Goal: Information Seeking & Learning: Learn about a topic

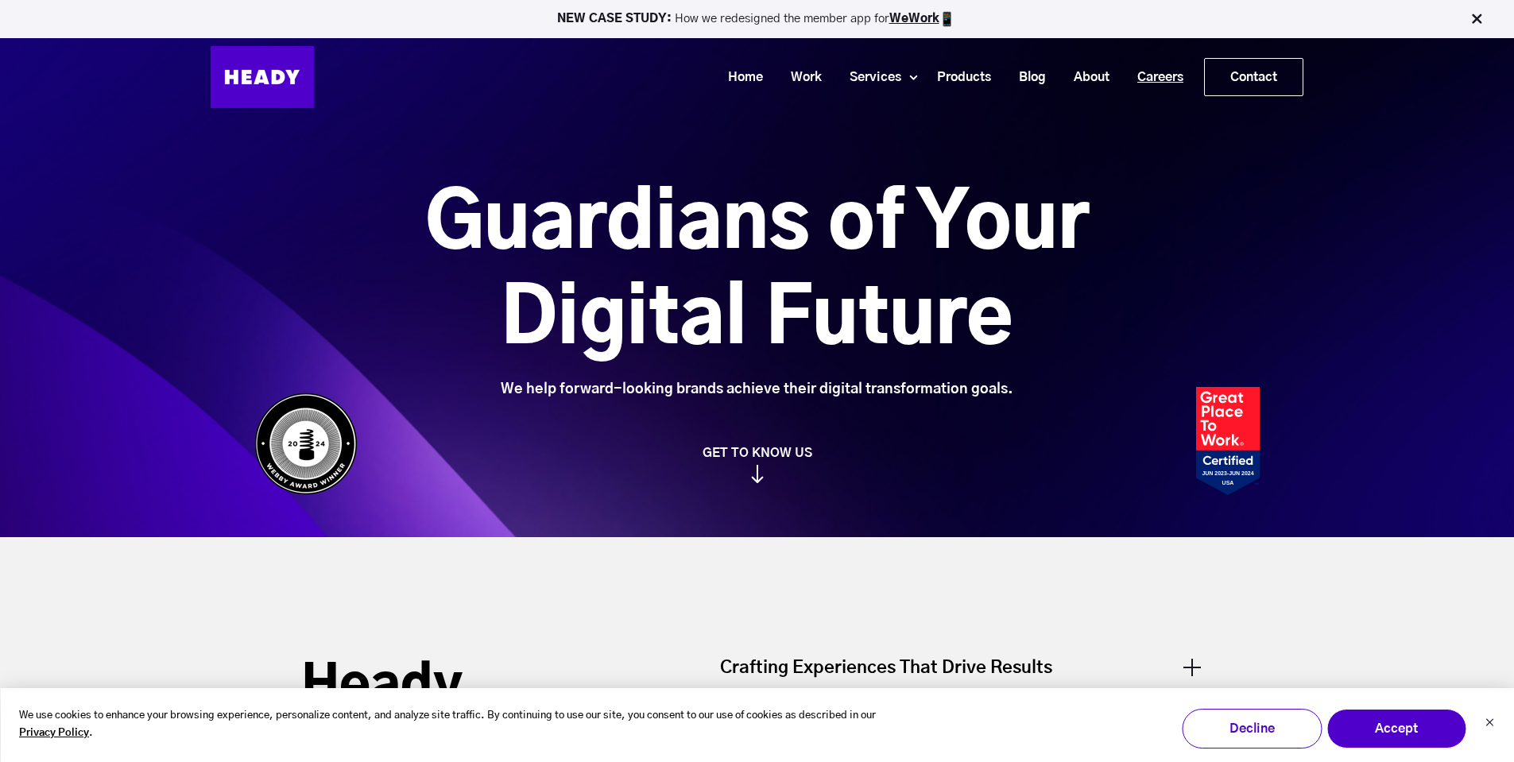
click at [1140, 72] on link "Careers" at bounding box center [1154, 77] width 74 height 29
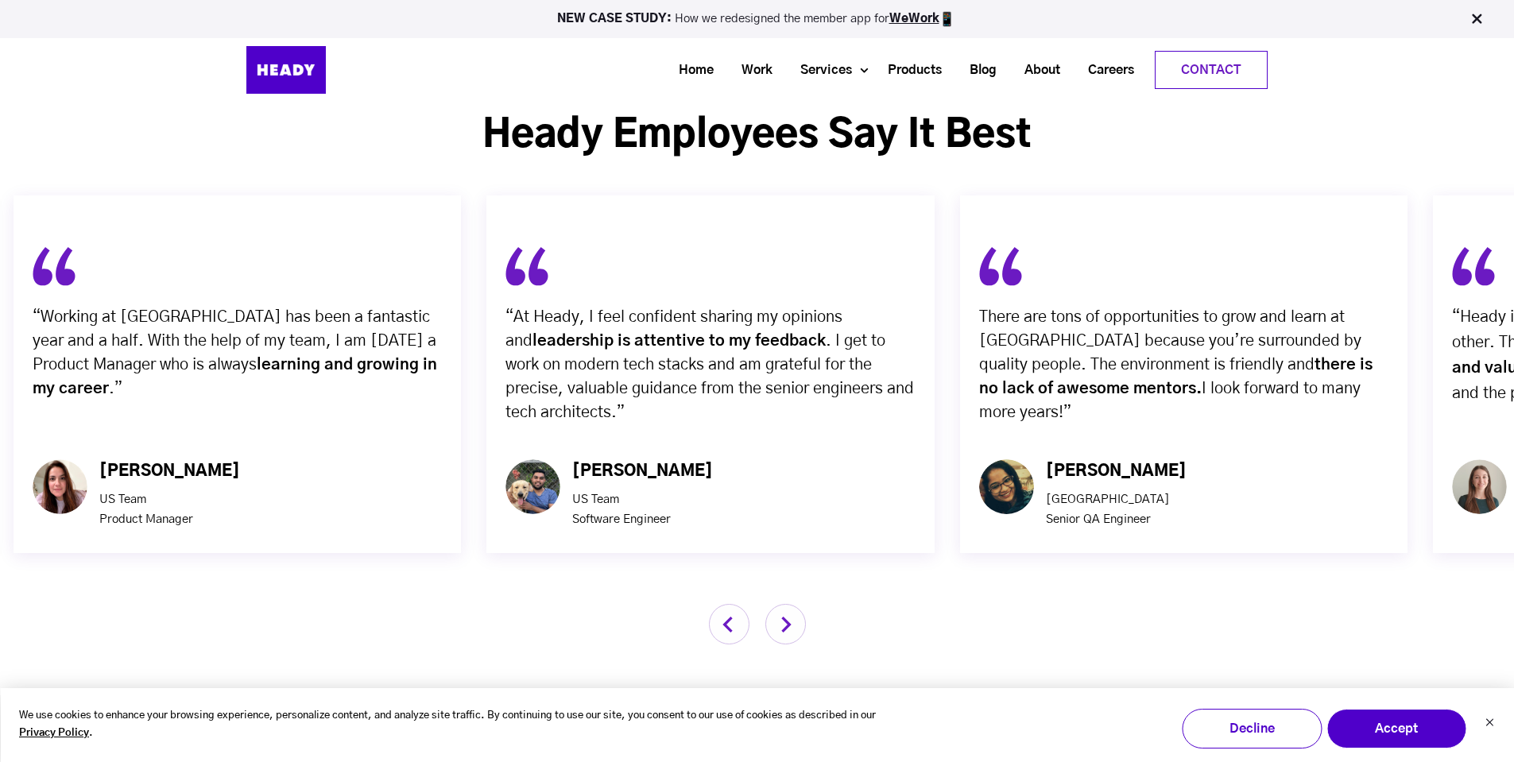
scroll to position [4928, 0]
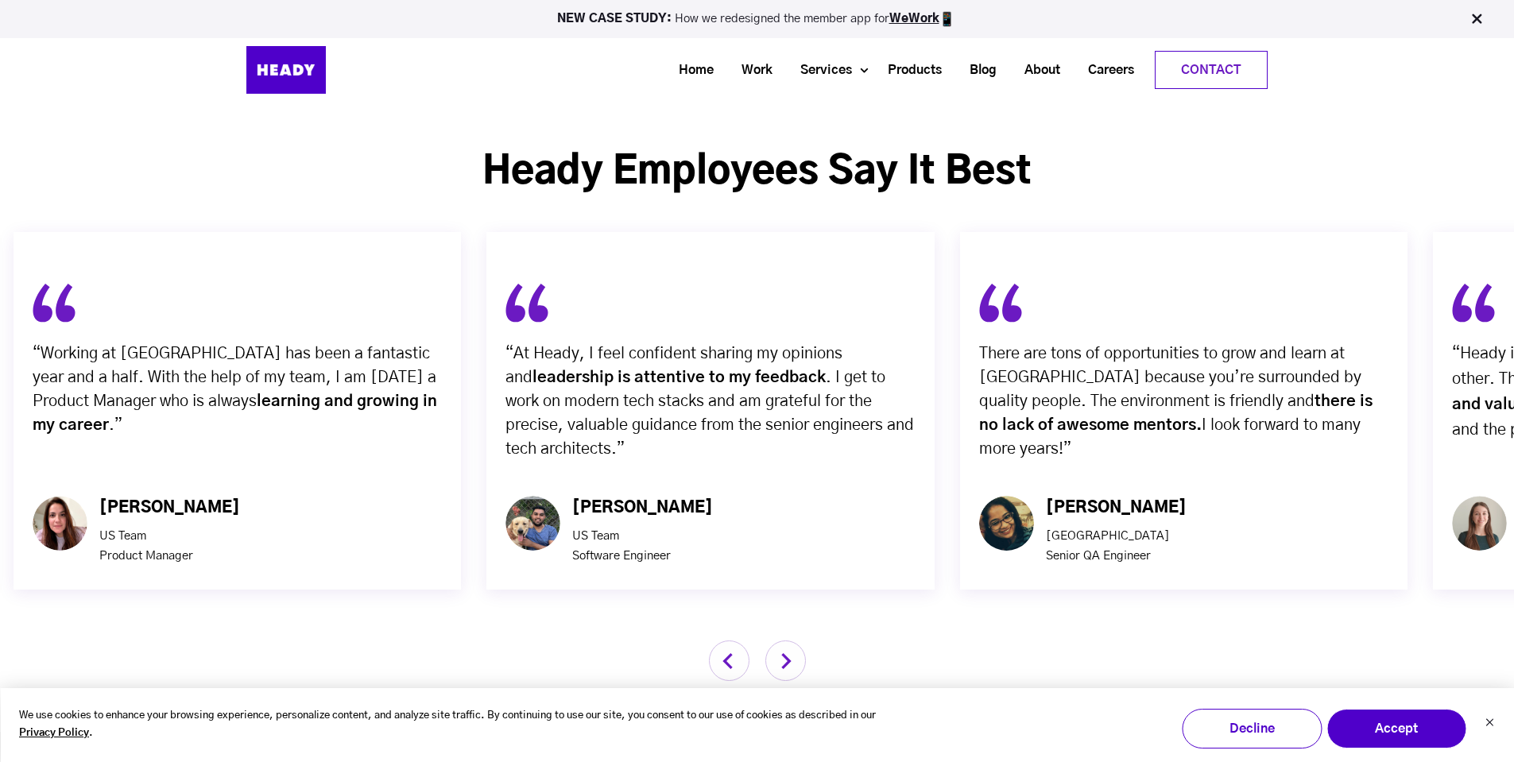
click at [798, 640] on img "button" at bounding box center [785, 660] width 41 height 41
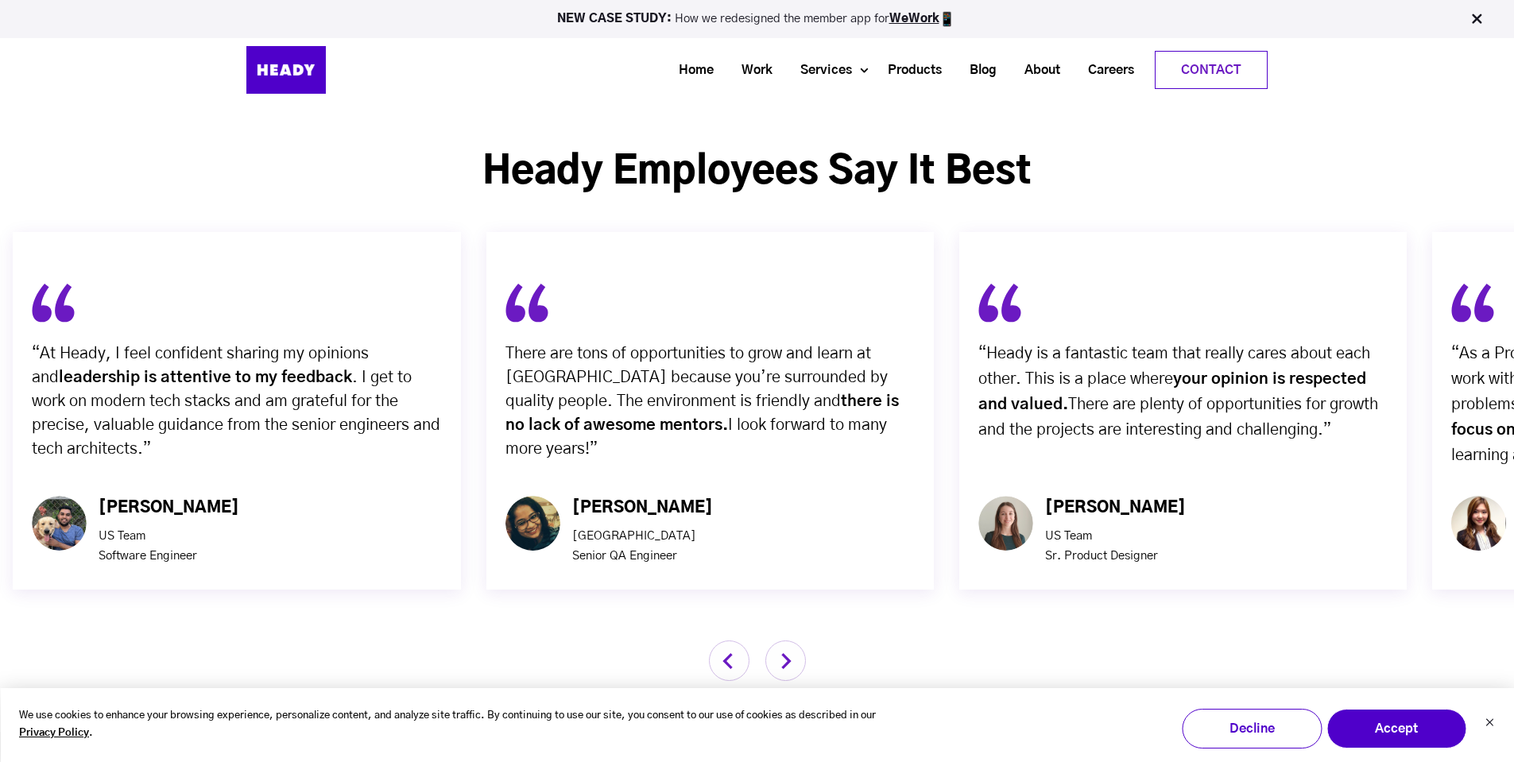
click at [798, 640] on img "button" at bounding box center [785, 660] width 41 height 41
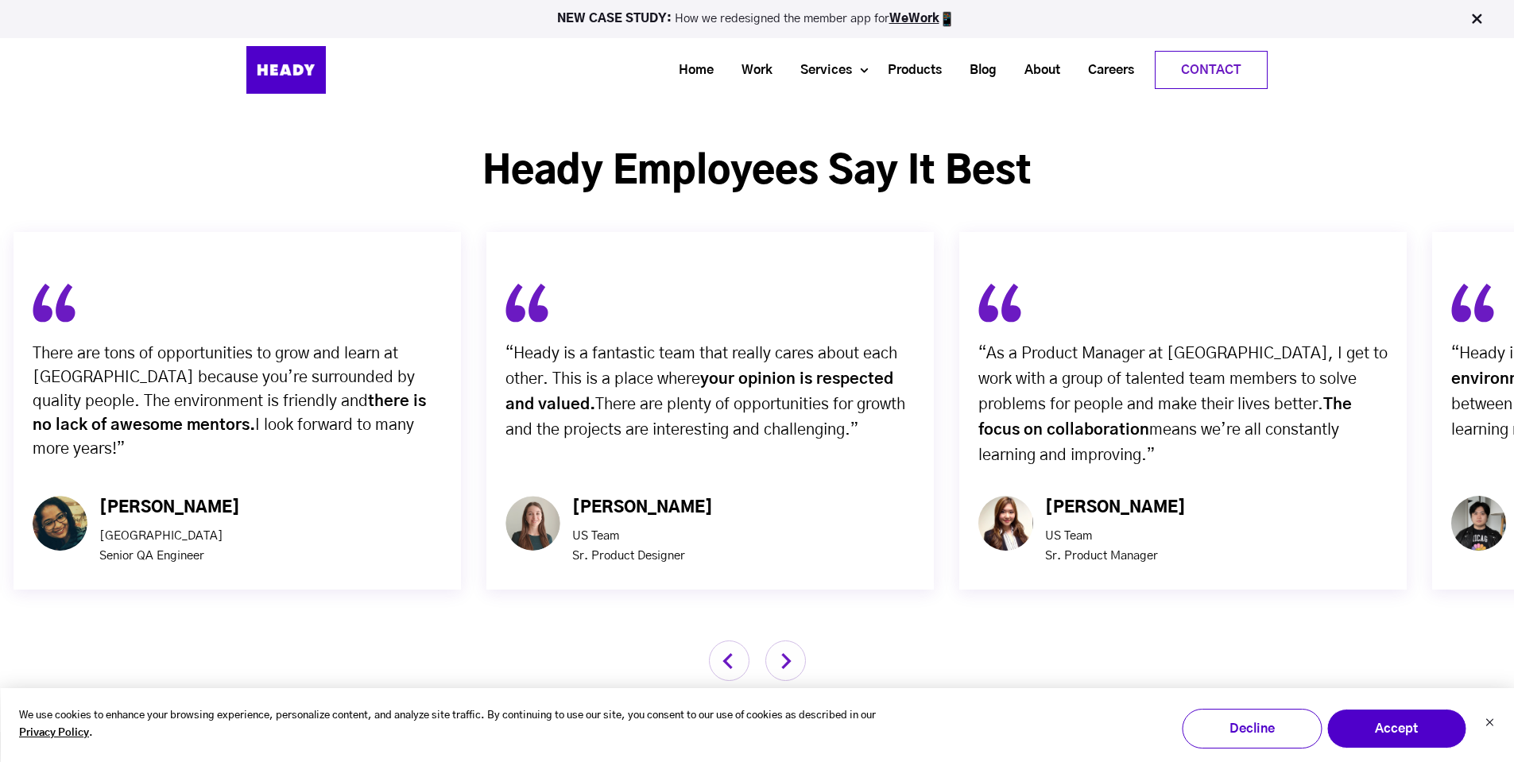
click at [798, 640] on img "button" at bounding box center [785, 660] width 41 height 41
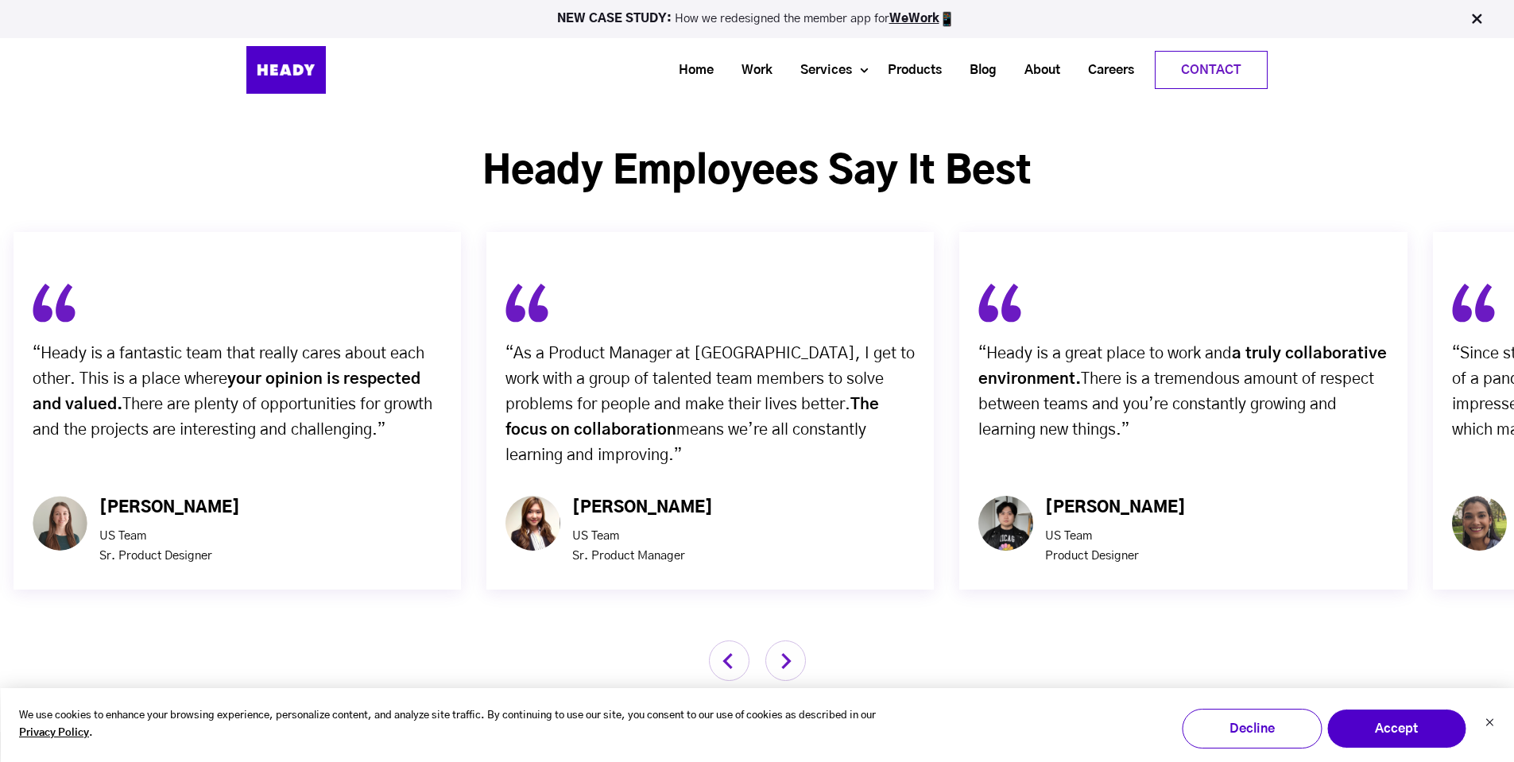
click at [799, 640] on img "button" at bounding box center [785, 660] width 41 height 41
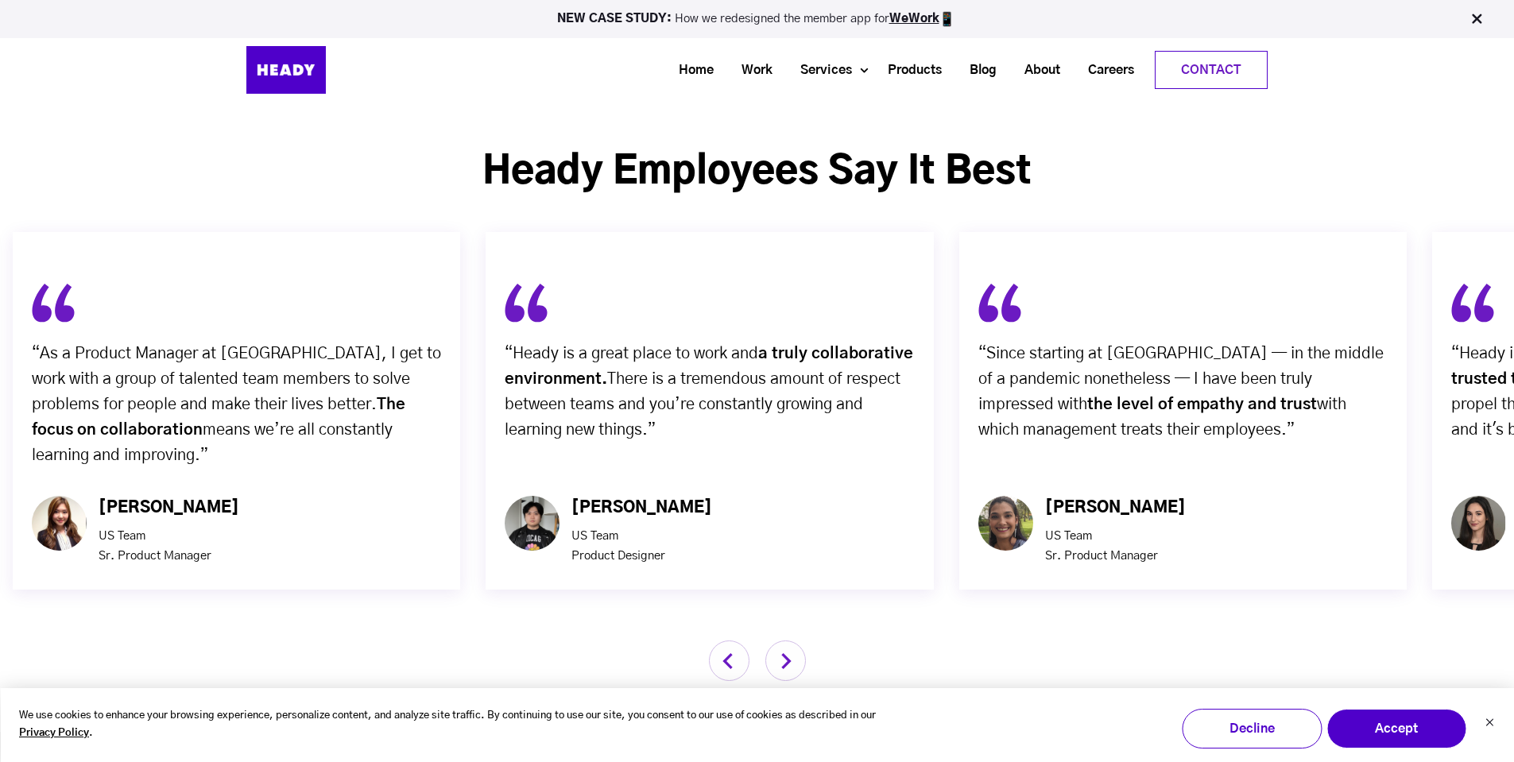
click at [799, 640] on img "button" at bounding box center [785, 660] width 41 height 41
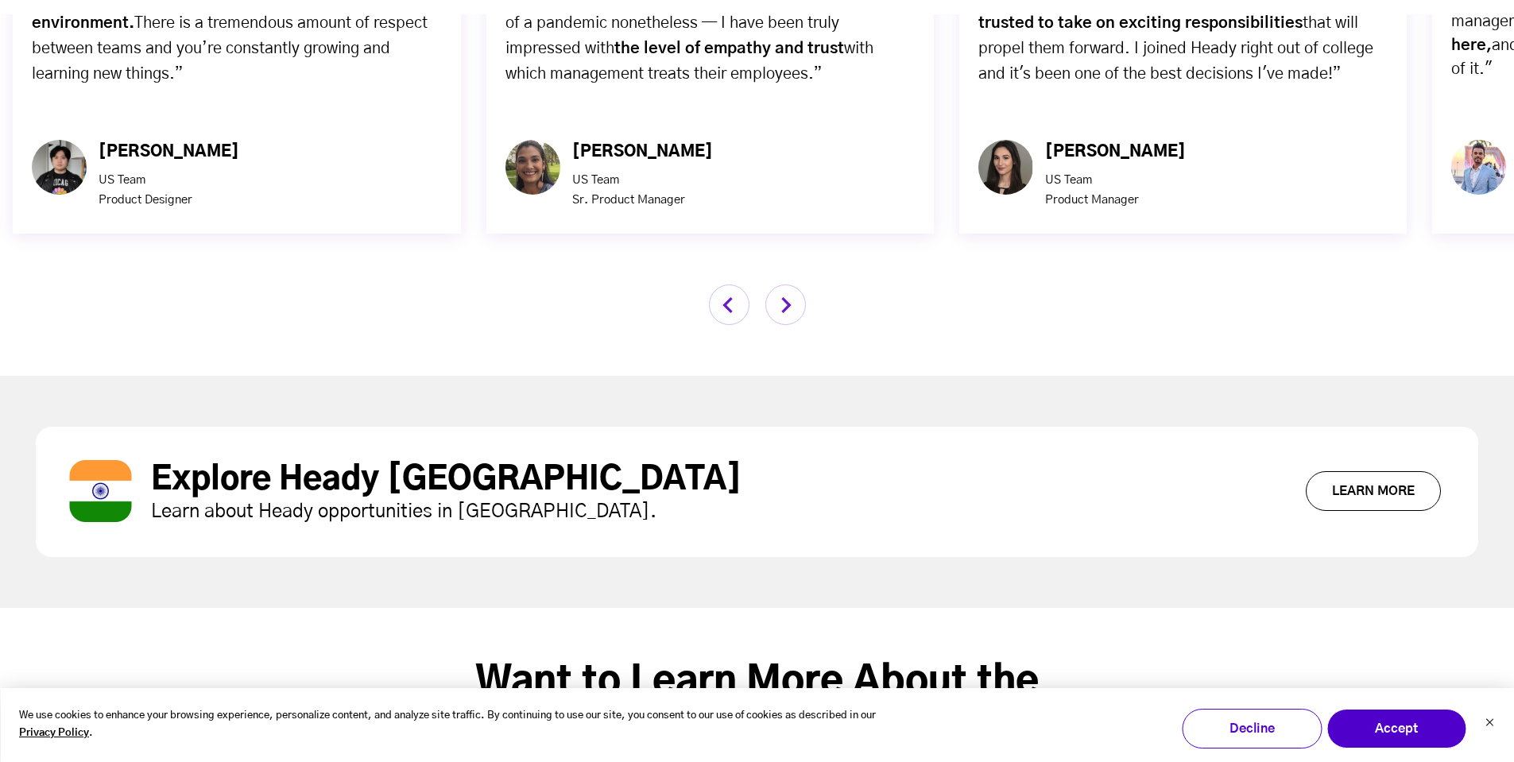
scroll to position [5404, 0]
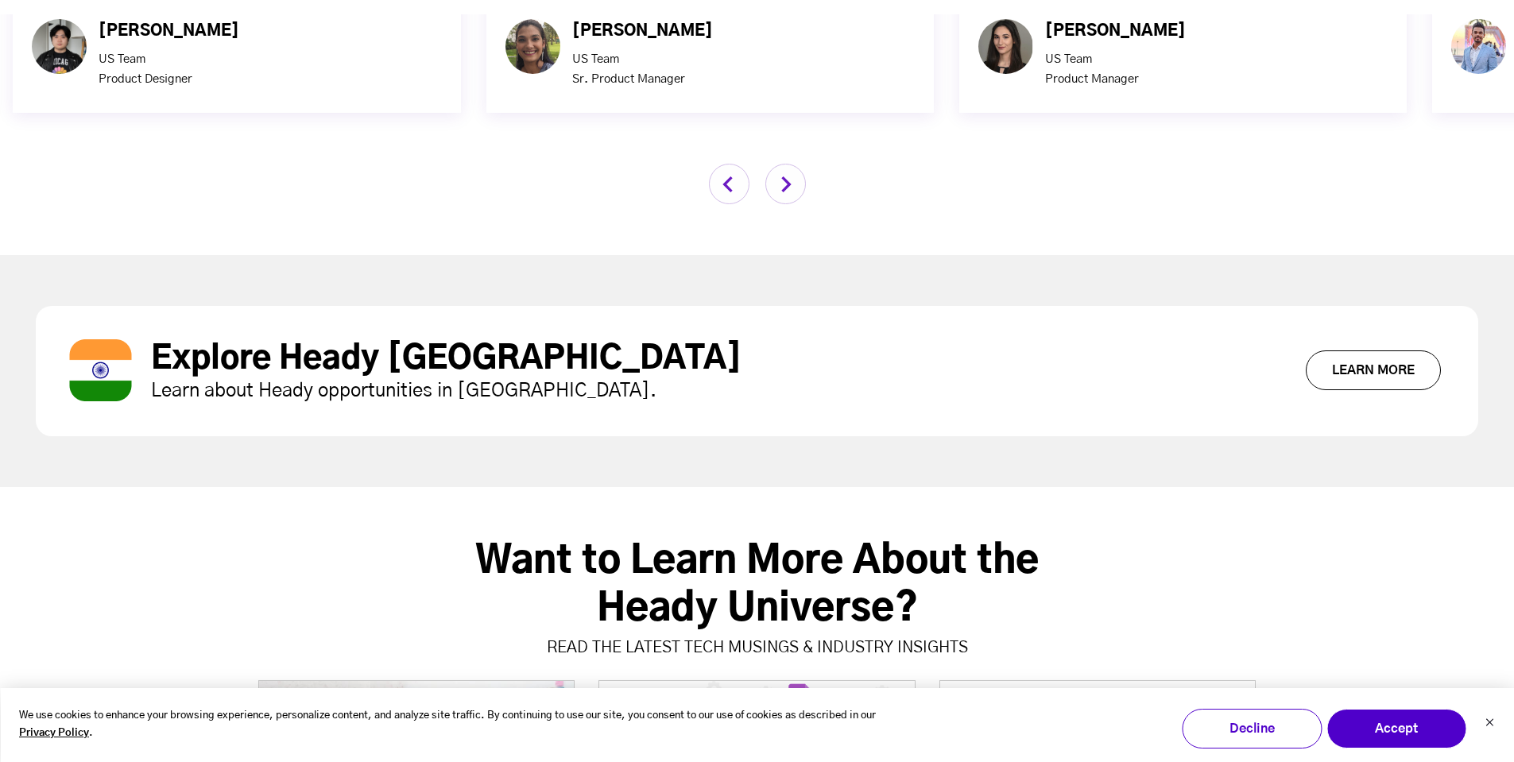
click at [1425, 350] on link "Learn More" at bounding box center [1373, 370] width 135 height 40
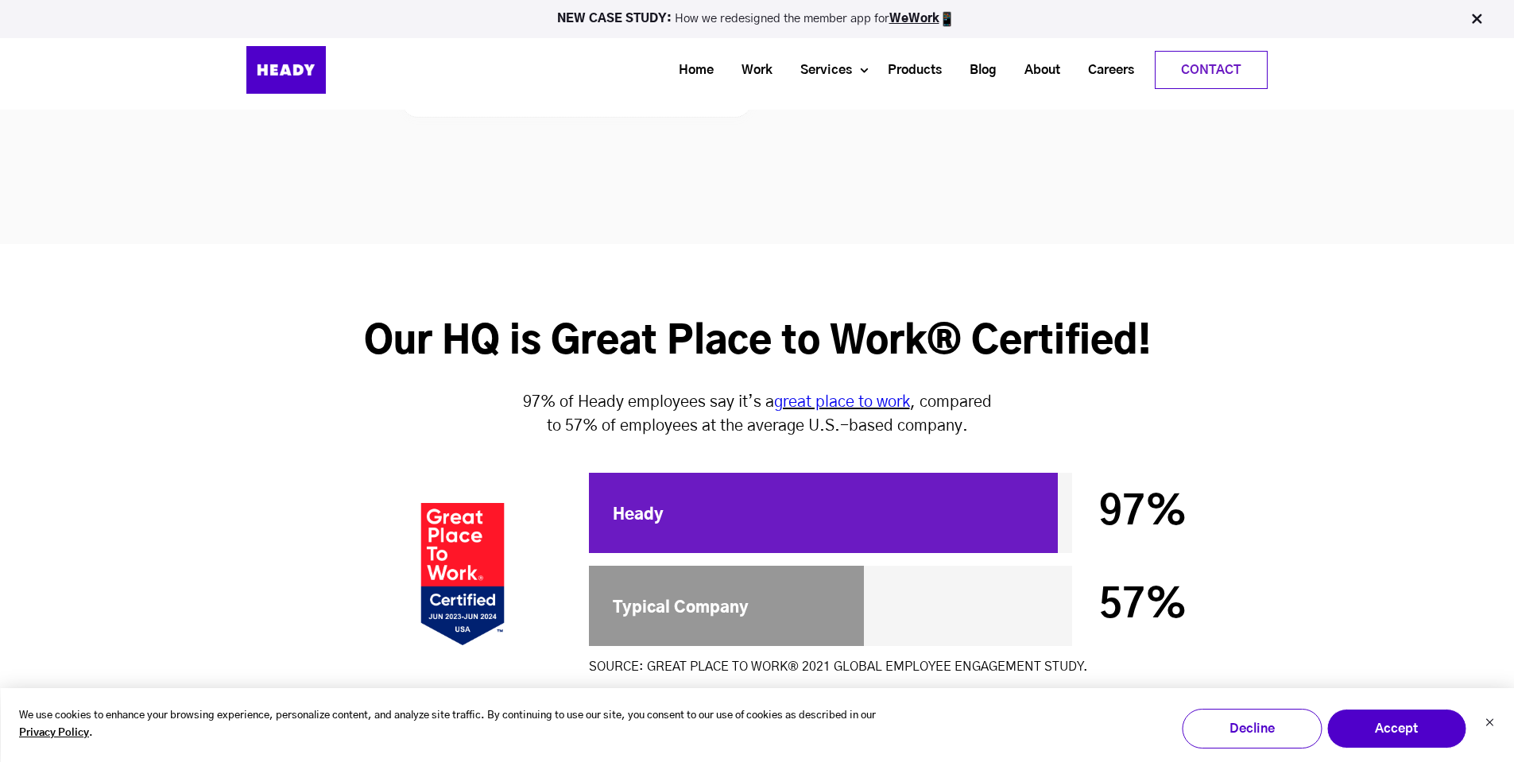
scroll to position [4291, 0]
